Goal: Transaction & Acquisition: Purchase product/service

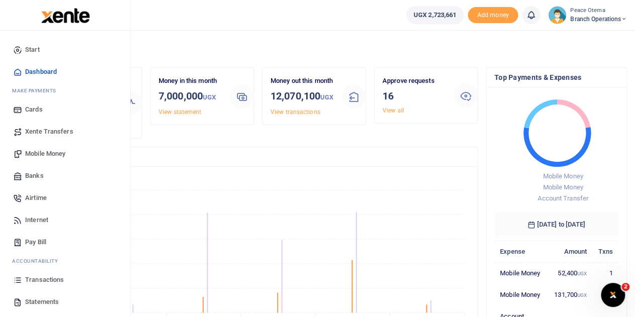
click at [38, 200] on span "Airtime" at bounding box center [36, 198] width 22 height 10
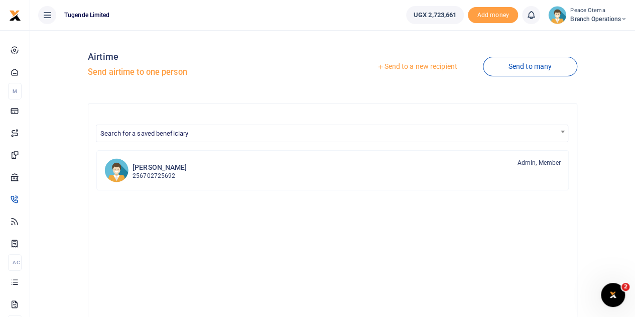
click at [377, 68] on icon at bounding box center [380, 66] width 7 height 7
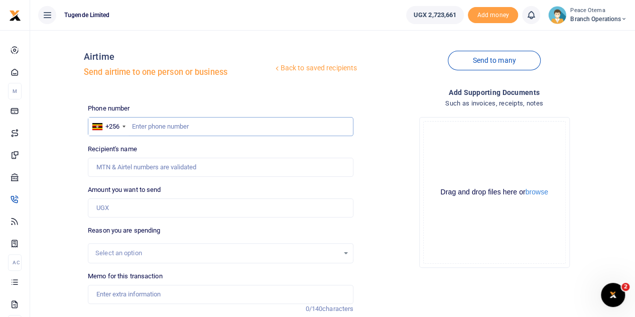
click at [143, 128] on input "text" at bounding box center [220, 126] width 265 height 19
paste input "788840769"
type input "788840769"
type input "[PERSON_NAME]"
type input "788840769"
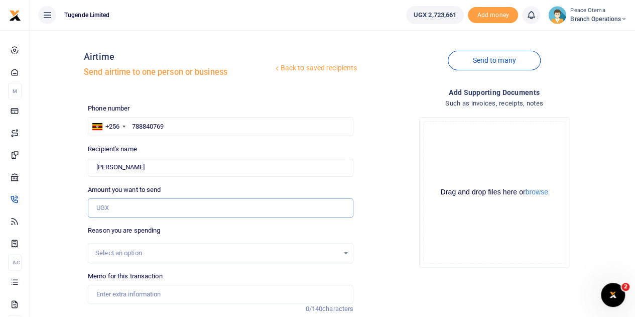
click at [124, 211] on input "Amount you want to send" at bounding box center [220, 207] width 265 height 19
type input "5"
type input "80,000"
click at [131, 293] on input "Memo for this transaction" at bounding box center [220, 294] width 265 height 19
click at [107, 294] on input "Memo for this transaction" at bounding box center [220, 294] width 265 height 19
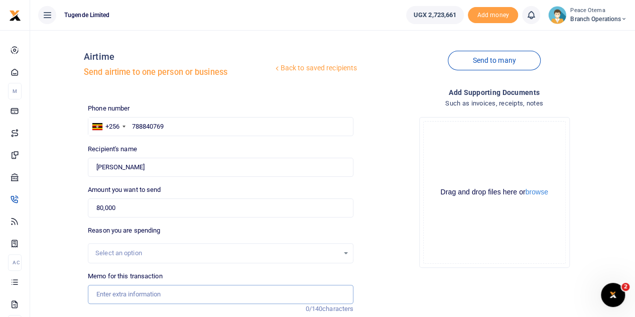
paste input "TLUG-016071"
click at [163, 299] on input "TLUG016071" at bounding box center [220, 294] width 265 height 19
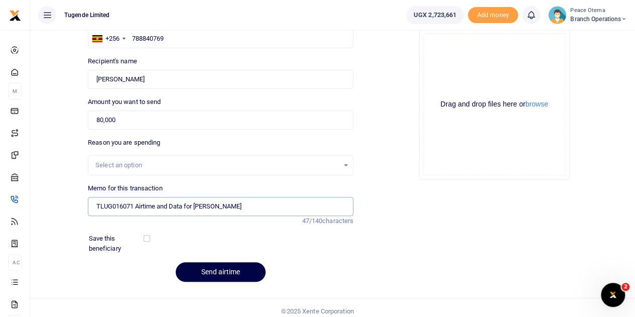
scroll to position [94, 0]
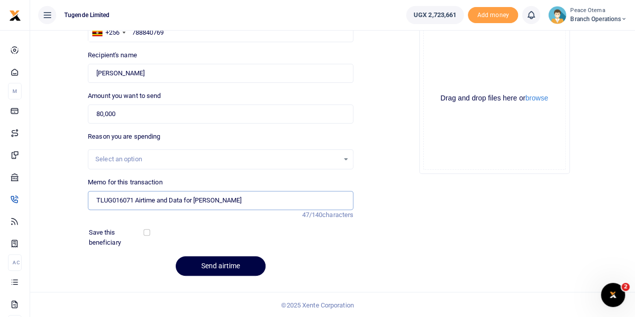
click at [246, 202] on input "TLUG016071 Airtime and Data for [PERSON_NAME]" at bounding box center [220, 200] width 265 height 19
click at [236, 201] on input "TLUG016071 Airtime and Data for [PERSON_NAME]" at bounding box center [220, 200] width 265 height 19
click at [255, 199] on input "TLUG016071 Airtime and Data for Johnson Kwizera" at bounding box center [220, 200] width 265 height 19
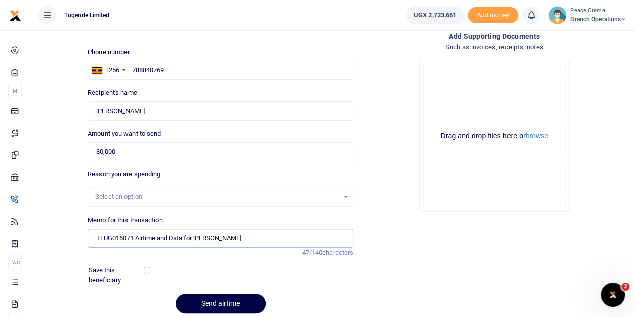
scroll to position [57, 0]
type input "TLUG016071 Airtime and Data for Johnson Kwizera"
click at [218, 303] on button "Send airtime" at bounding box center [221, 303] width 90 height 20
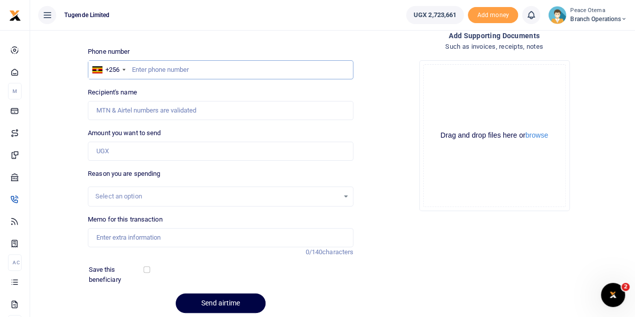
click at [136, 67] on input "text" at bounding box center [220, 69] width 265 height 19
paste input "777142503"
type input "777142503"
type input "Komeni Cheboi"
type input "777142503"
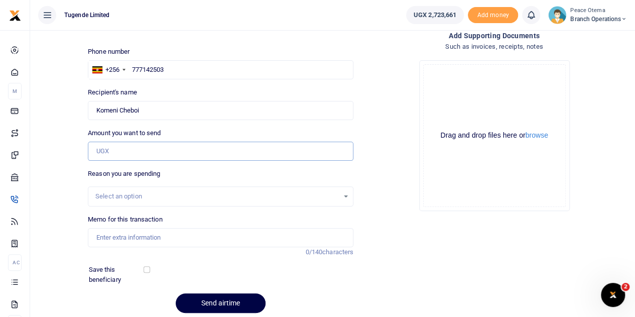
click at [113, 151] on input "Amount you want to send" at bounding box center [220, 151] width 265 height 19
type input "80,000"
click at [113, 235] on input "Memo for this transaction" at bounding box center [220, 237] width 265 height 19
click at [109, 238] on input "Memo for this transaction" at bounding box center [220, 237] width 265 height 19
paste input "TLUG-016071"
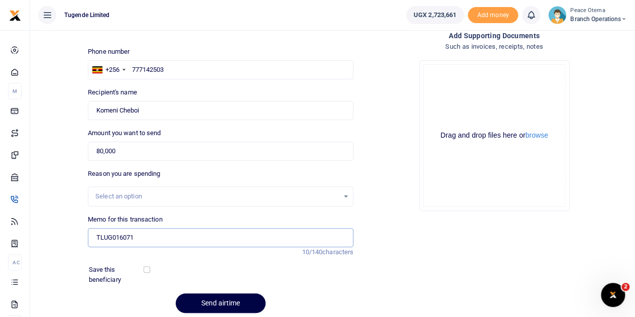
click at [164, 235] on input "TLUG016071" at bounding box center [220, 237] width 265 height 19
drag, startPoint x: 196, startPoint y: 235, endPoint x: 261, endPoint y: 237, distance: 65.3
click at [261, 237] on input "TLUG016071 Airtime and Data for [PERSON_NAME]" at bounding box center [220, 237] width 265 height 19
click at [141, 112] on input "Found" at bounding box center [220, 110] width 265 height 19
drag, startPoint x: 141, startPoint y: 112, endPoint x: 89, endPoint y: 114, distance: 51.7
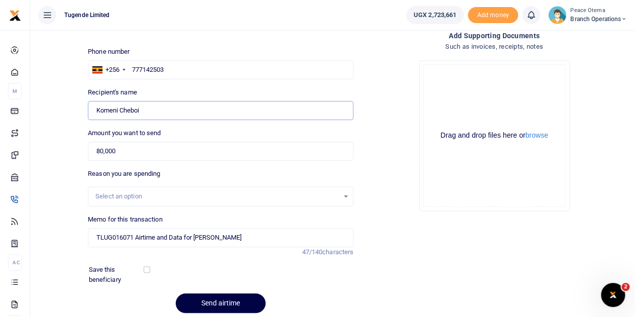
click at [89, 114] on input "Found" at bounding box center [220, 110] width 265 height 19
click at [197, 235] on input "TLUG016071 Airtime and Data for [PERSON_NAME]" at bounding box center [220, 237] width 265 height 19
drag, startPoint x: 197, startPoint y: 235, endPoint x: 260, endPoint y: 238, distance: 63.3
click at [260, 238] on input "TLUG016071 Airtime and Data for [PERSON_NAME]" at bounding box center [220, 237] width 265 height 19
paste input "Komeni Cheboi"
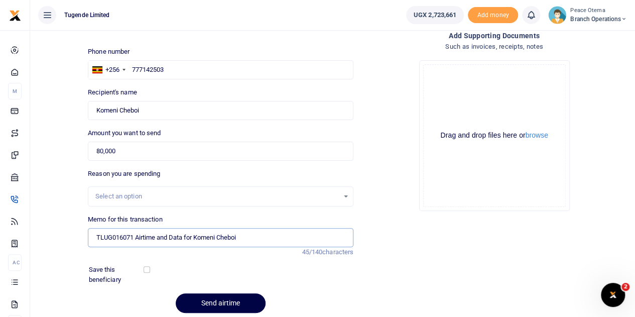
click at [260, 238] on input "TLUG016071 Airtime and Data for Komeni Cheboi" at bounding box center [220, 237] width 265 height 19
type input "TLUG016071 Airtime and Data for Komeni Cheboi"
click at [220, 304] on button "Send airtime" at bounding box center [221, 303] width 90 height 20
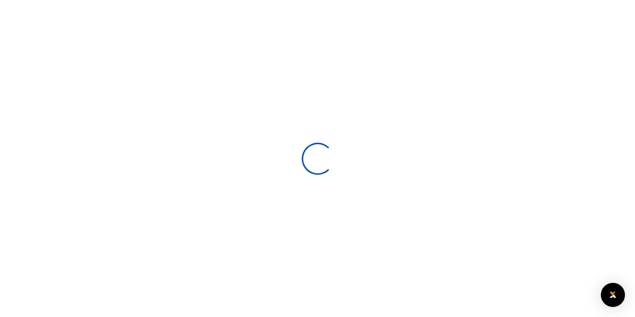
select select
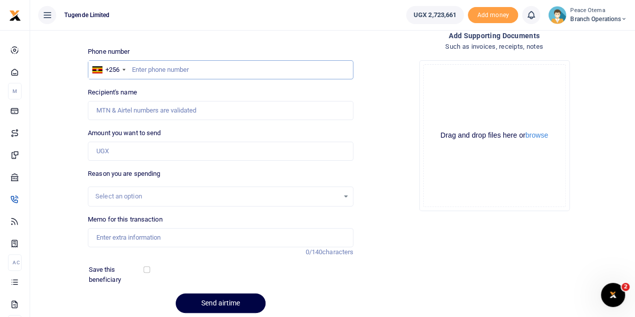
click at [163, 66] on input "text" at bounding box center [220, 69] width 265 height 19
paste input "775612447"
type input "775612447"
type input "[PERSON_NAME] Bulenge"
click at [118, 146] on input "Amount you want to send" at bounding box center [220, 151] width 265 height 19
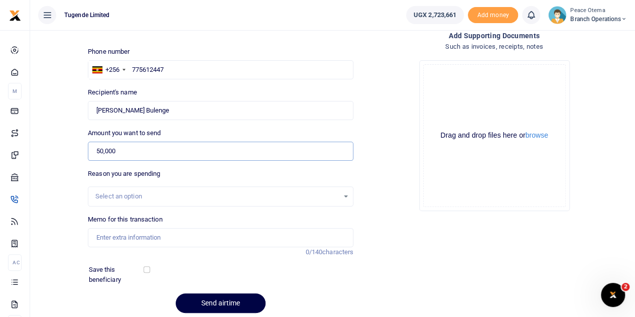
type input "50,000"
click at [125, 236] on input "Memo for this transaction" at bounding box center [220, 237] width 265 height 19
click at [109, 236] on input "Memo for this transaction" at bounding box center [220, 237] width 265 height 19
paste input "TLUG-016071"
click at [145, 239] on input "TLUG016071" at bounding box center [220, 237] width 265 height 19
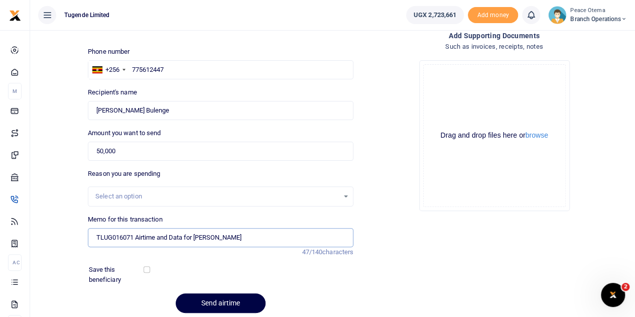
click at [159, 237] on input "TLUG016071 Airtime and Data for Johnson Kwizera" at bounding box center [220, 237] width 265 height 19
click at [154, 235] on input "TLUG016071 Aand Data for Johnson Kwizera" at bounding box center [220, 237] width 265 height 19
click at [94, 108] on input "Found" at bounding box center [220, 110] width 265 height 19
drag, startPoint x: 95, startPoint y: 108, endPoint x: 167, endPoint y: 110, distance: 71.8
click at [167, 110] on input "Found" at bounding box center [220, 110] width 265 height 19
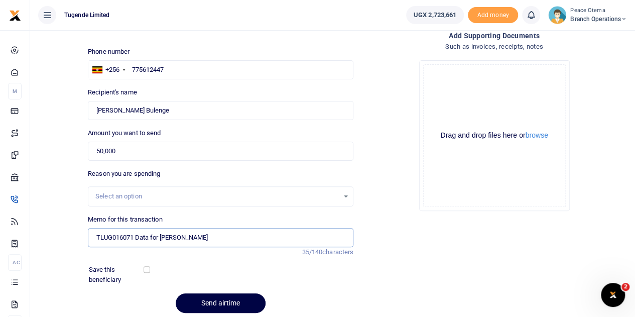
drag, startPoint x: 212, startPoint y: 237, endPoint x: 161, endPoint y: 234, distance: 51.2
click at [161, 234] on input "TLUG016071 Data for Johnson Kwizera" at bounding box center [220, 237] width 265 height 19
paste input "Rogers Bulenge"
type input "TLUG016071 Data for Rogers Bulenge"
click at [212, 300] on button "Send airtime" at bounding box center [221, 303] width 90 height 20
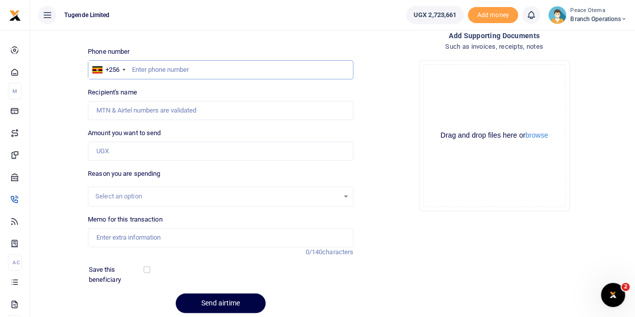
click at [162, 68] on input "text" at bounding box center [220, 69] width 265 height 19
paste input "751369364"
type input "751369364"
type input "[PERSON_NAME]"
click at [104, 151] on input "Amount you want to send" at bounding box center [220, 151] width 265 height 19
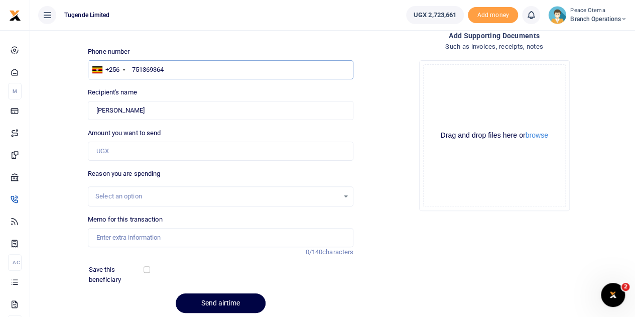
drag, startPoint x: 166, startPoint y: 69, endPoint x: 133, endPoint y: 67, distance: 33.2
click at [133, 67] on input "751369364" at bounding box center [220, 69] width 265 height 19
paste input "71824578"
type input "771824578"
type input "Hussein Muramia Kato"
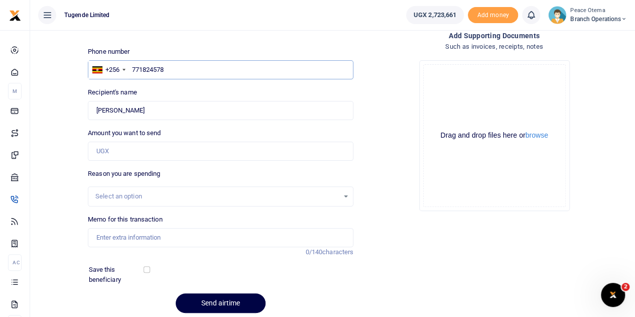
type input "771824578"
click at [104, 159] on input "Amount you want to send" at bounding box center [220, 151] width 265 height 19
type input "80,000"
click at [118, 236] on input "Memo for this transaction" at bounding box center [220, 237] width 265 height 19
click at [110, 240] on input "Memo for this transaction" at bounding box center [220, 237] width 265 height 19
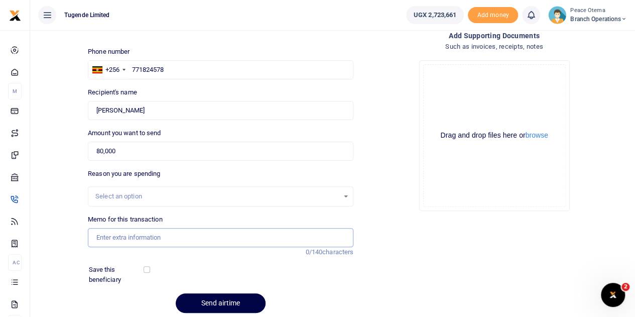
paste input "TLUG-016071"
click at [110, 240] on input "TLU016071" at bounding box center [220, 237] width 265 height 19
click at [143, 241] on input "TLU0G16071" at bounding box center [220, 237] width 265 height 19
drag, startPoint x: 166, startPoint y: 113, endPoint x: 71, endPoint y: 112, distance: 94.3
click at [71, 112] on div "Back to saved recipients Airtime Send airtime to one person or business Send to…" at bounding box center [332, 150] width 597 height 339
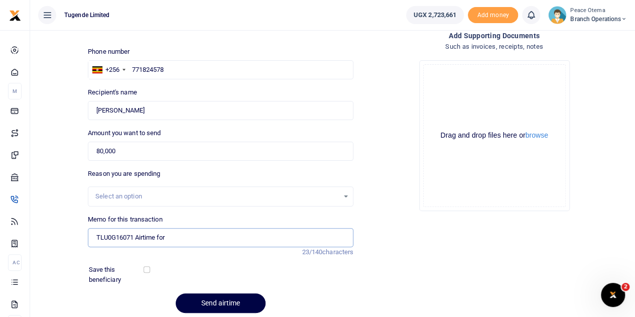
click at [173, 234] on input "TLU0G16071 Airtime for" at bounding box center [220, 237] width 265 height 19
paste input "Hussein Muramia Kato"
type input "TLU0G16071 Airtime for Hussein Muramia Kato"
click at [227, 304] on button "Send airtime" at bounding box center [221, 303] width 90 height 20
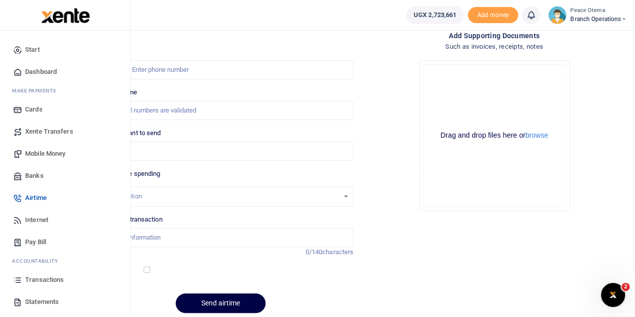
click at [35, 281] on span "Transactions" at bounding box center [44, 279] width 39 height 10
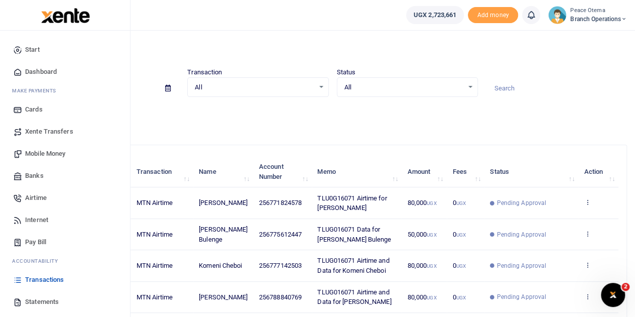
click at [42, 196] on span "Airtime" at bounding box center [36, 198] width 22 height 10
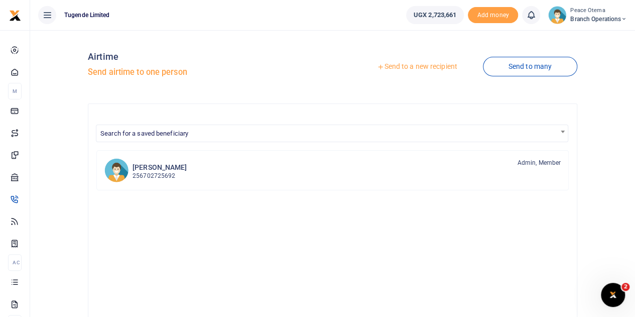
click at [377, 69] on icon at bounding box center [380, 66] width 7 height 7
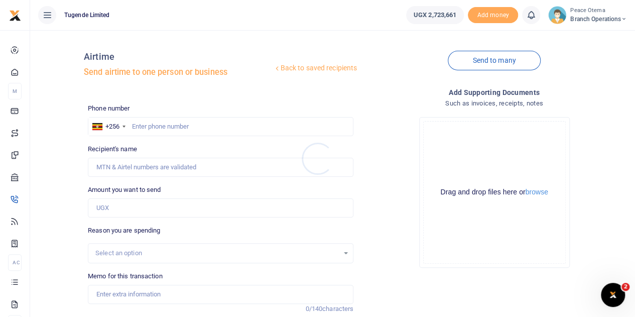
click at [143, 126] on div at bounding box center [317, 158] width 635 height 317
click at [133, 124] on input "text" at bounding box center [220, 126] width 265 height 19
paste input "755020464"
type input "755020464"
type input "Isingoma Muramia"
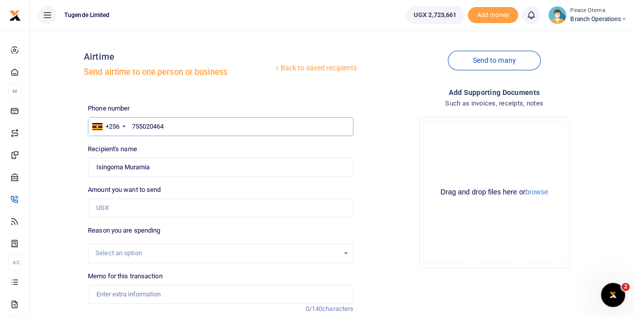
type input "755020464"
click at [119, 208] on input "Amount you want to send" at bounding box center [220, 207] width 265 height 19
type input "80,000"
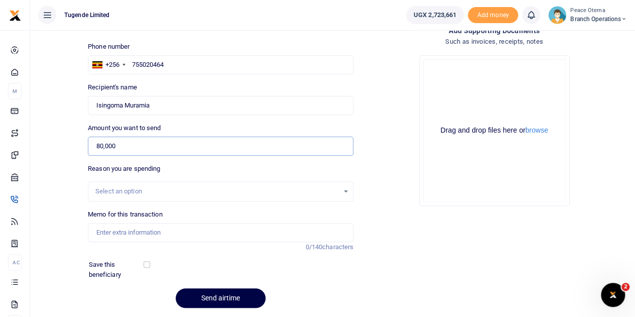
scroll to position [62, 0]
click at [100, 232] on input "Memo for this transaction" at bounding box center [220, 231] width 265 height 19
paste input "TLUG-016071"
click at [151, 237] on input "TLUG016071" at bounding box center [220, 231] width 265 height 19
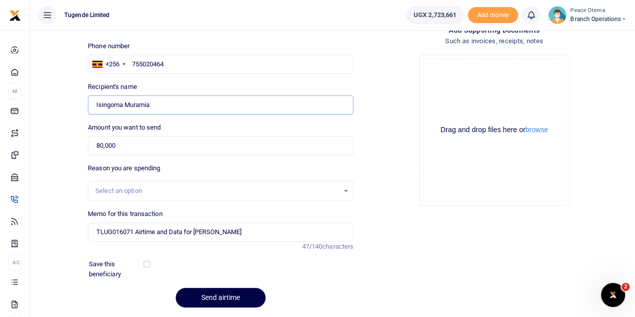
drag, startPoint x: 91, startPoint y: 102, endPoint x: 180, endPoint y: 119, distance: 90.3
click at [180, 119] on div "Phone number +256 Uganda +256 755020464 Phone is required. Recipient's name Fou…" at bounding box center [220, 178] width 273 height 274
drag, startPoint x: 158, startPoint y: 231, endPoint x: 260, endPoint y: 229, distance: 101.9
click at [260, 229] on input "TLUG016071 Airtime and Data for [PERSON_NAME]" at bounding box center [220, 231] width 265 height 19
paste input "Isingoma Murami"
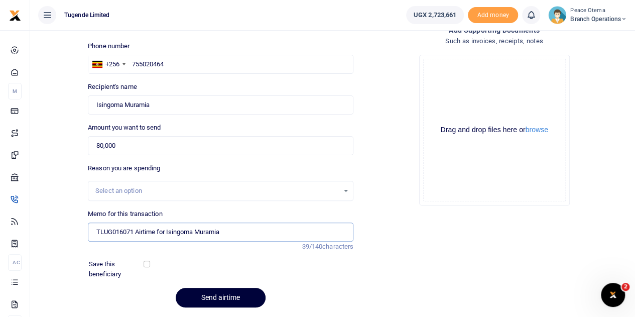
type input "TLUG016071 Airtime for Isingoma Muramia"
click at [217, 300] on button "Send airtime" at bounding box center [221, 298] width 90 height 20
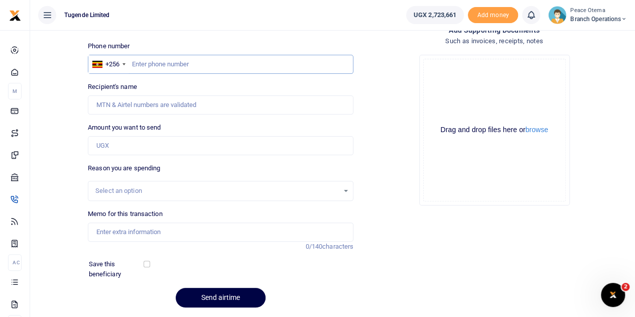
click at [143, 65] on input "text" at bounding box center [220, 64] width 265 height 19
paste input "782876265"
type input "782876265"
type input "[PERSON_NAME]"
type input "782876265"
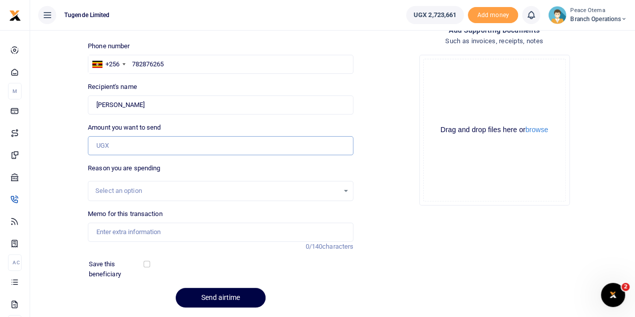
click at [112, 151] on input "Amount you want to send" at bounding box center [220, 145] width 265 height 19
type input "80,000"
click at [114, 231] on input "Memo for this transaction" at bounding box center [220, 231] width 265 height 19
click at [103, 235] on input "Memo for this transaction" at bounding box center [220, 231] width 265 height 19
paste input "TLUG-016071"
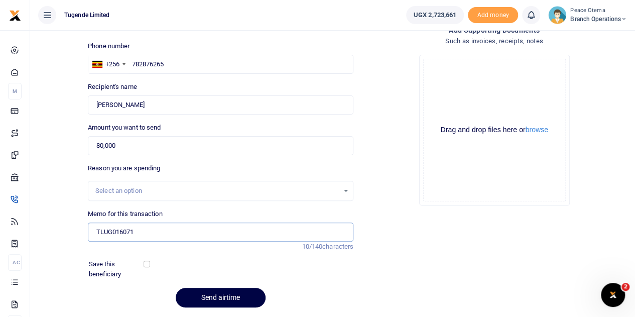
click at [155, 236] on input "TLUG016071" at bounding box center [220, 231] width 265 height 19
drag, startPoint x: 93, startPoint y: 104, endPoint x: 171, endPoint y: 110, distance: 78.1
click at [171, 110] on input "Found" at bounding box center [220, 104] width 265 height 19
drag, startPoint x: 159, startPoint y: 231, endPoint x: 324, endPoint y: 230, distance: 165.6
click at [324, 230] on input "TLUG016071 Airtime and Data for [PERSON_NAME]" at bounding box center [220, 231] width 265 height 19
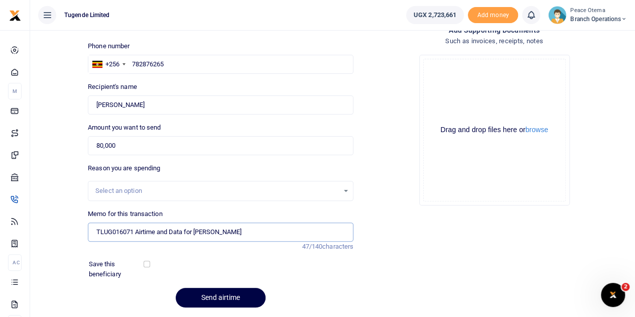
paste input "[PERSON_NAME]"
type input "TLUG016071 Airtime for [PERSON_NAME]"
click at [224, 293] on button "Send airtime" at bounding box center [221, 298] width 90 height 20
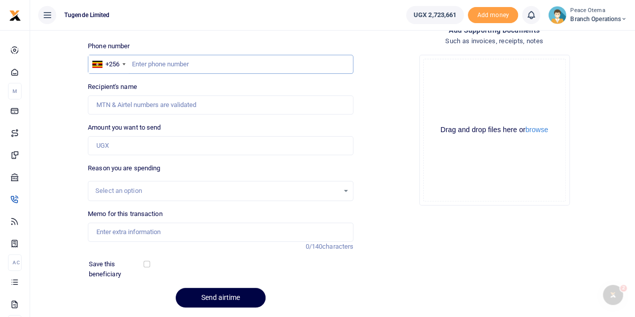
click at [161, 67] on input "text" at bounding box center [220, 64] width 265 height 19
paste input "751369364"
type input "751369364"
click at [112, 146] on input "Amount you want to send" at bounding box center [220, 145] width 265 height 19
type input "30,000"
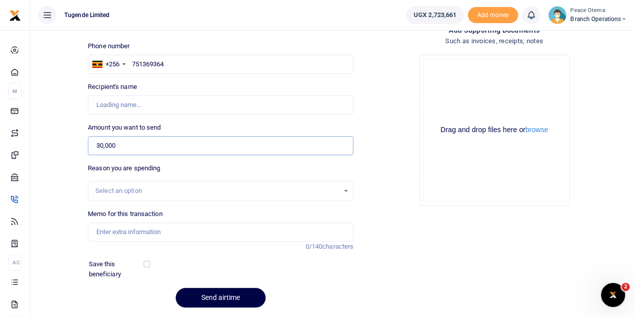
type input "[PERSON_NAME]"
type input "30,000"
click at [110, 232] on input "Memo for this transaction" at bounding box center [220, 231] width 265 height 19
click at [122, 229] on input "Memo for this transaction" at bounding box center [220, 231] width 265 height 19
paste input "TLUG-016071"
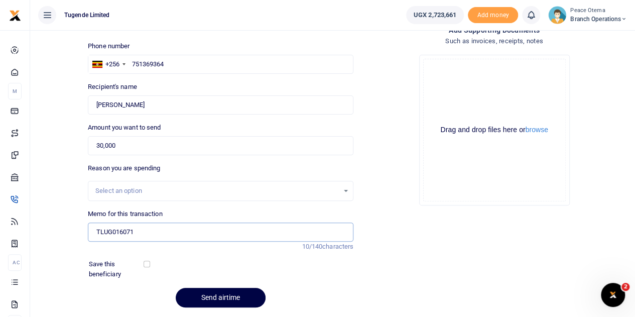
click at [165, 229] on input "TLUG016071" at bounding box center [220, 231] width 265 height 19
click at [171, 230] on input "TLUG016071 Airtime and Data for [PERSON_NAME]" at bounding box center [220, 231] width 265 height 19
click at [216, 234] on input "TLUG016071 Data for [PERSON_NAME]" at bounding box center [220, 231] width 265 height 19
click at [97, 105] on input "Found" at bounding box center [220, 104] width 265 height 19
drag, startPoint x: 217, startPoint y: 230, endPoint x: 162, endPoint y: 231, distance: 55.2
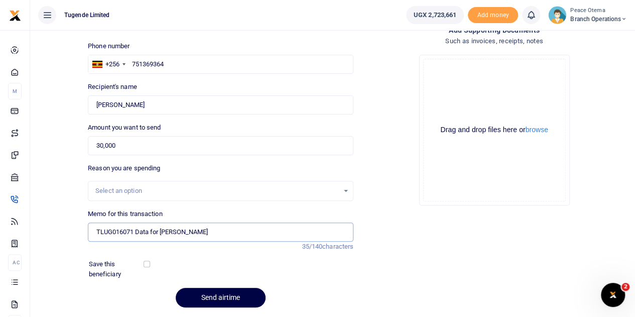
click at [162, 231] on input "TLUG016071 Data for Johnson Kwizera" at bounding box center [220, 231] width 265 height 19
drag, startPoint x: 205, startPoint y: 232, endPoint x: 135, endPoint y: 227, distance: 70.0
click at [135, 227] on input "TLUG016071 Data for Rogers Bu" at bounding box center [220, 231] width 265 height 19
type input "TLUG016071 Airtime for Rogers Bulenge"
click at [205, 295] on button "Send airtime" at bounding box center [221, 298] width 90 height 20
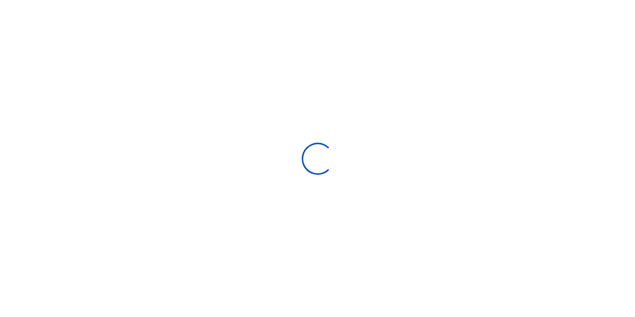
scroll to position [62, 0]
select select
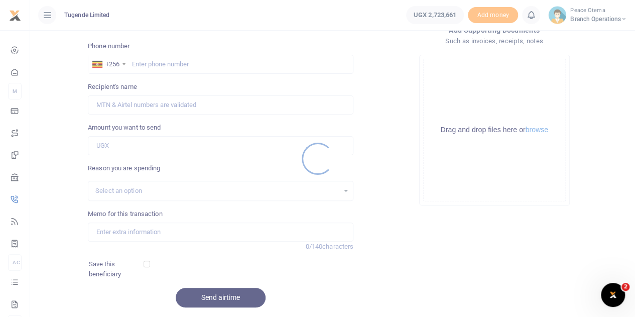
scroll to position [0, 0]
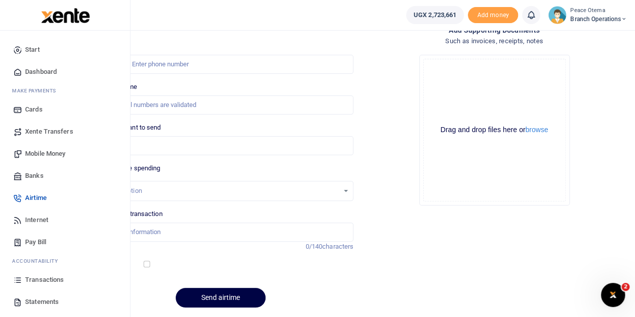
click at [35, 281] on span "Transactions" at bounding box center [44, 279] width 39 height 10
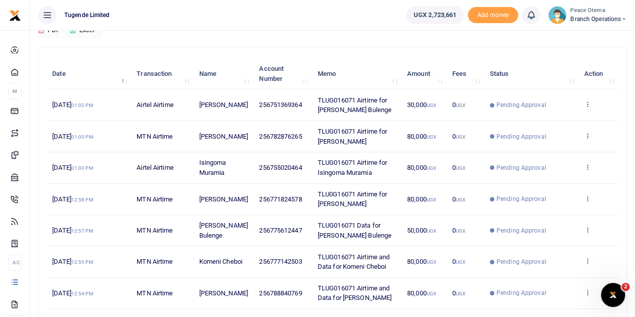
scroll to position [98, 0]
